Goal: Task Accomplishment & Management: Manage account settings

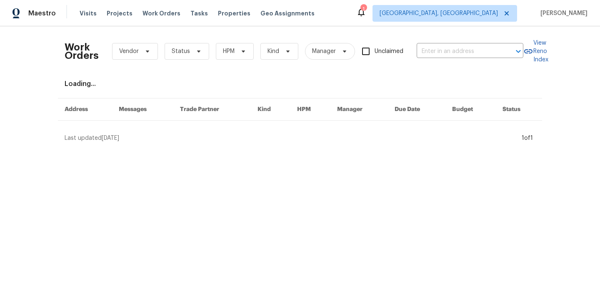
click at [365, 14] on icon at bounding box center [361, 12] width 7 height 8
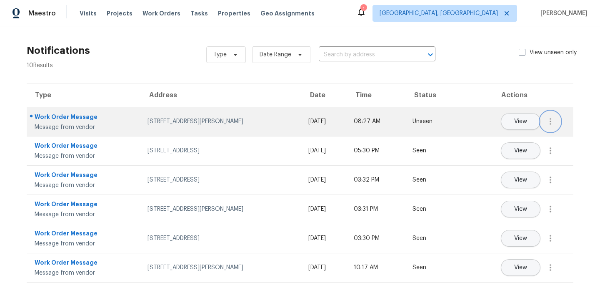
click at [545, 120] on button "button" at bounding box center [551, 121] width 20 height 20
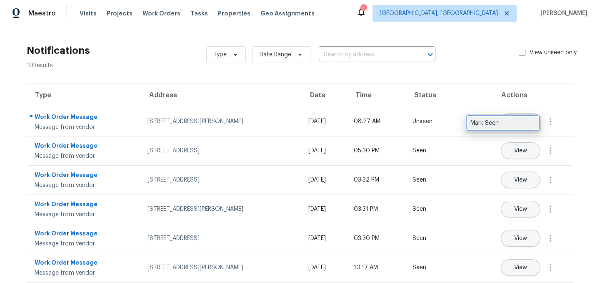
click at [509, 125] on div "Mark Seen" at bounding box center [503, 123] width 65 height 8
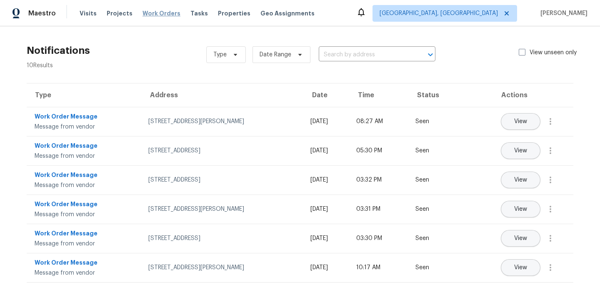
click at [160, 12] on span "Work Orders" at bounding box center [162, 13] width 38 height 8
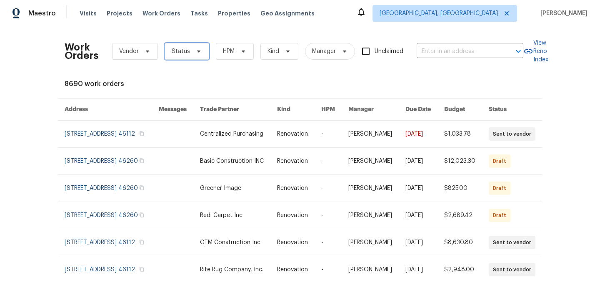
click at [177, 47] on span "Status" at bounding box center [181, 51] width 18 height 8
click at [286, 82] on div "8690 work orders" at bounding box center [300, 84] width 471 height 8
